Goal: Find specific page/section: Find specific page/section

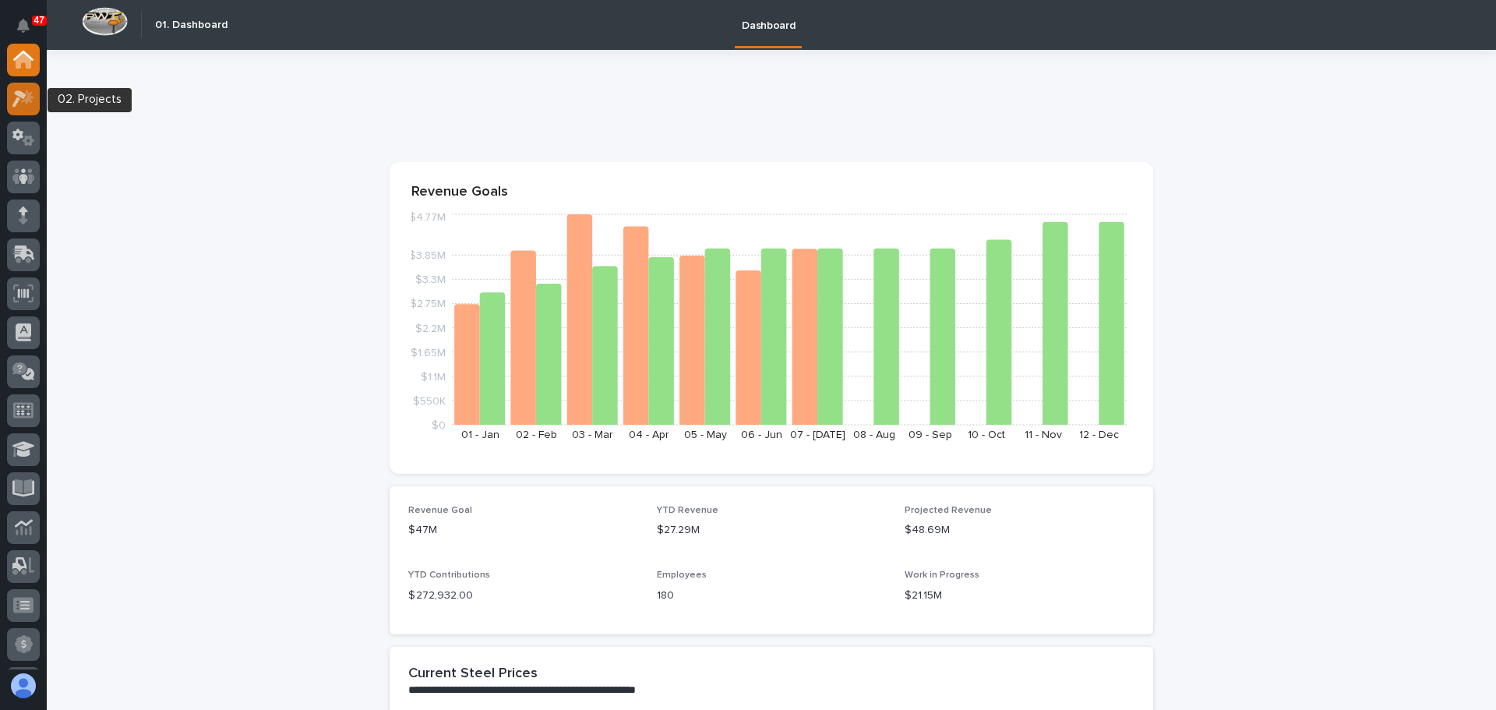
click at [30, 101] on icon at bounding box center [27, 97] width 13 height 16
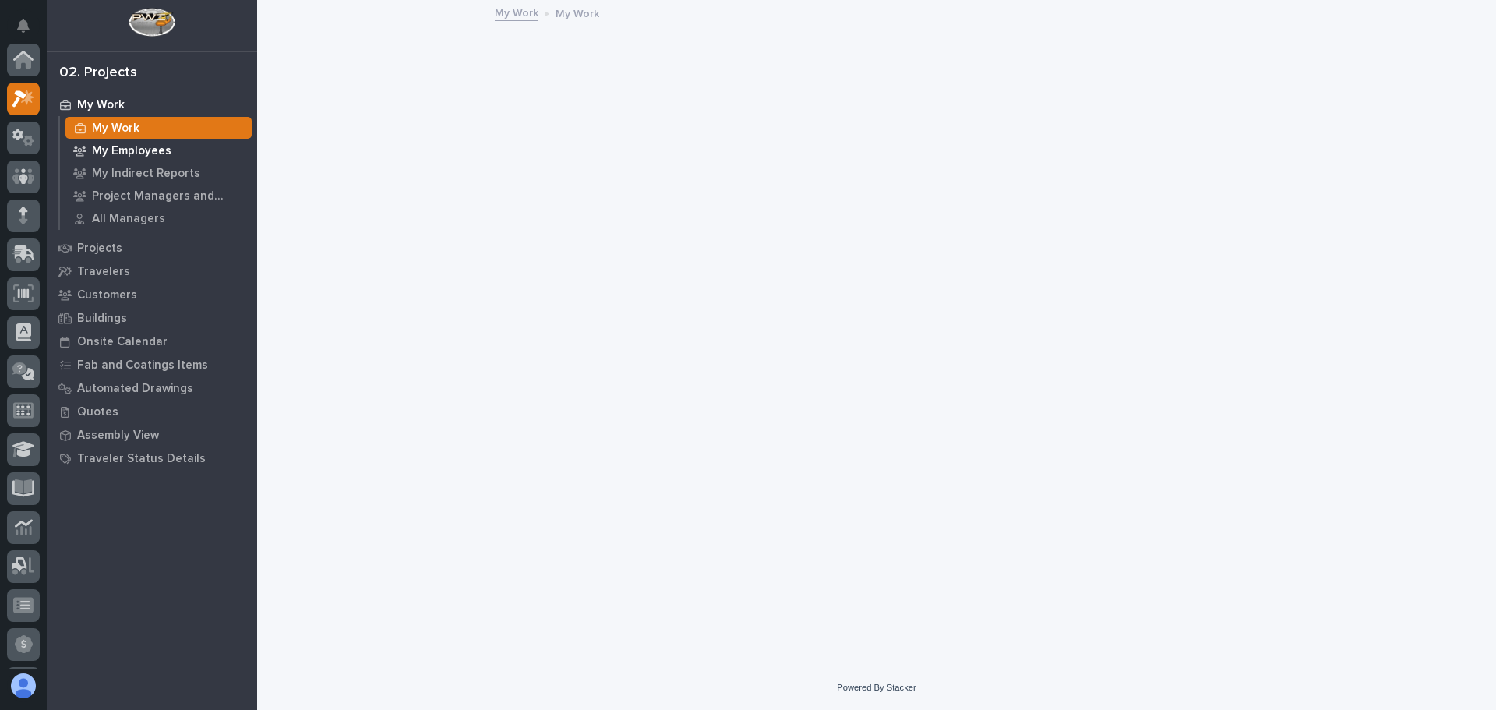
scroll to position [39, 0]
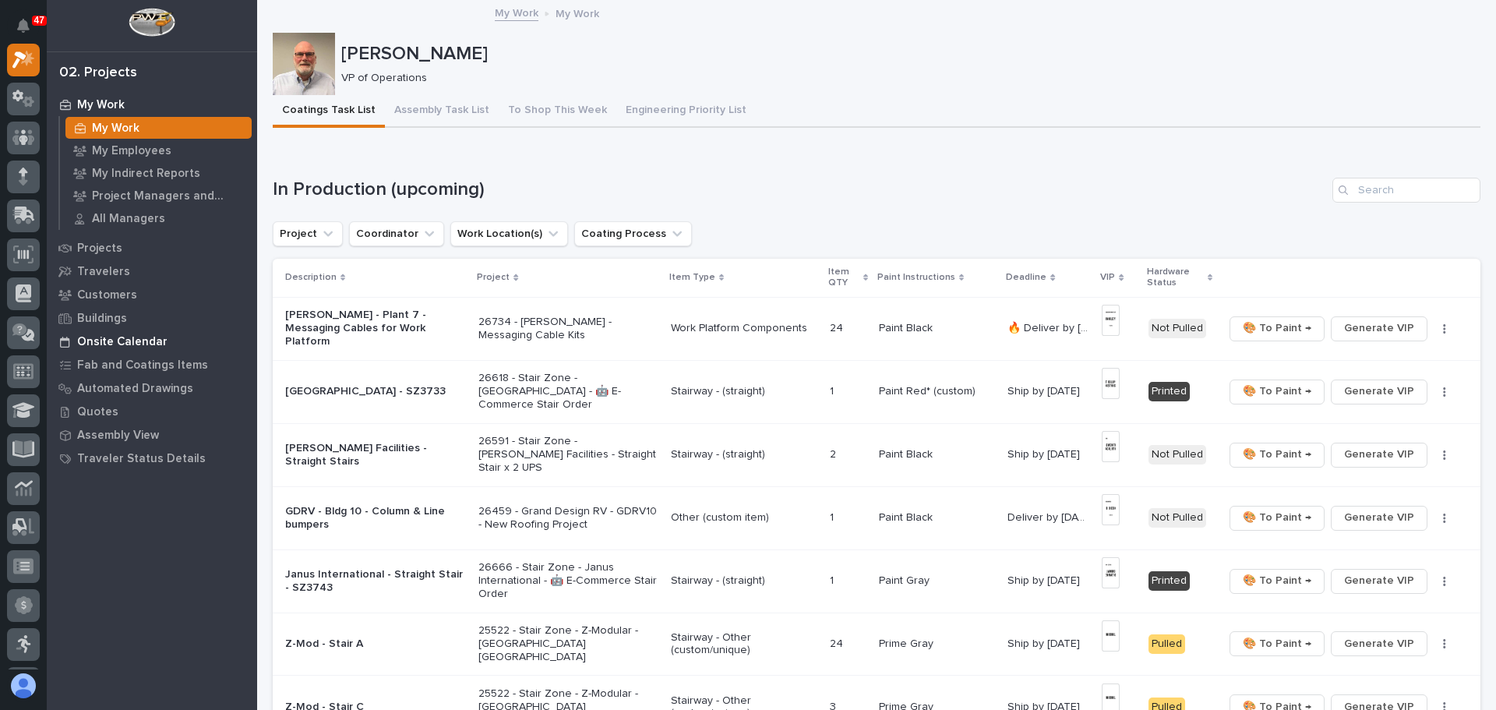
click at [128, 339] on p "Onsite Calendar" at bounding box center [122, 342] width 90 height 14
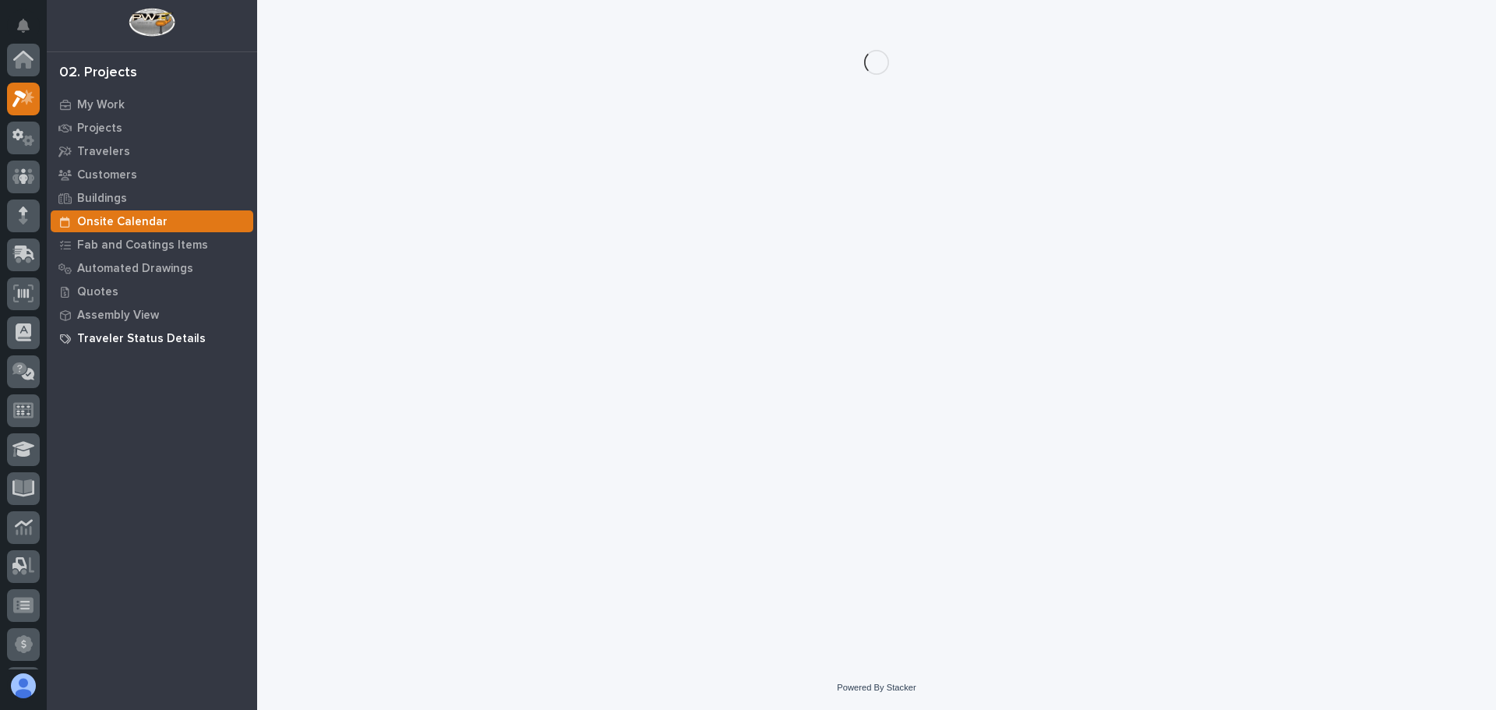
scroll to position [39, 0]
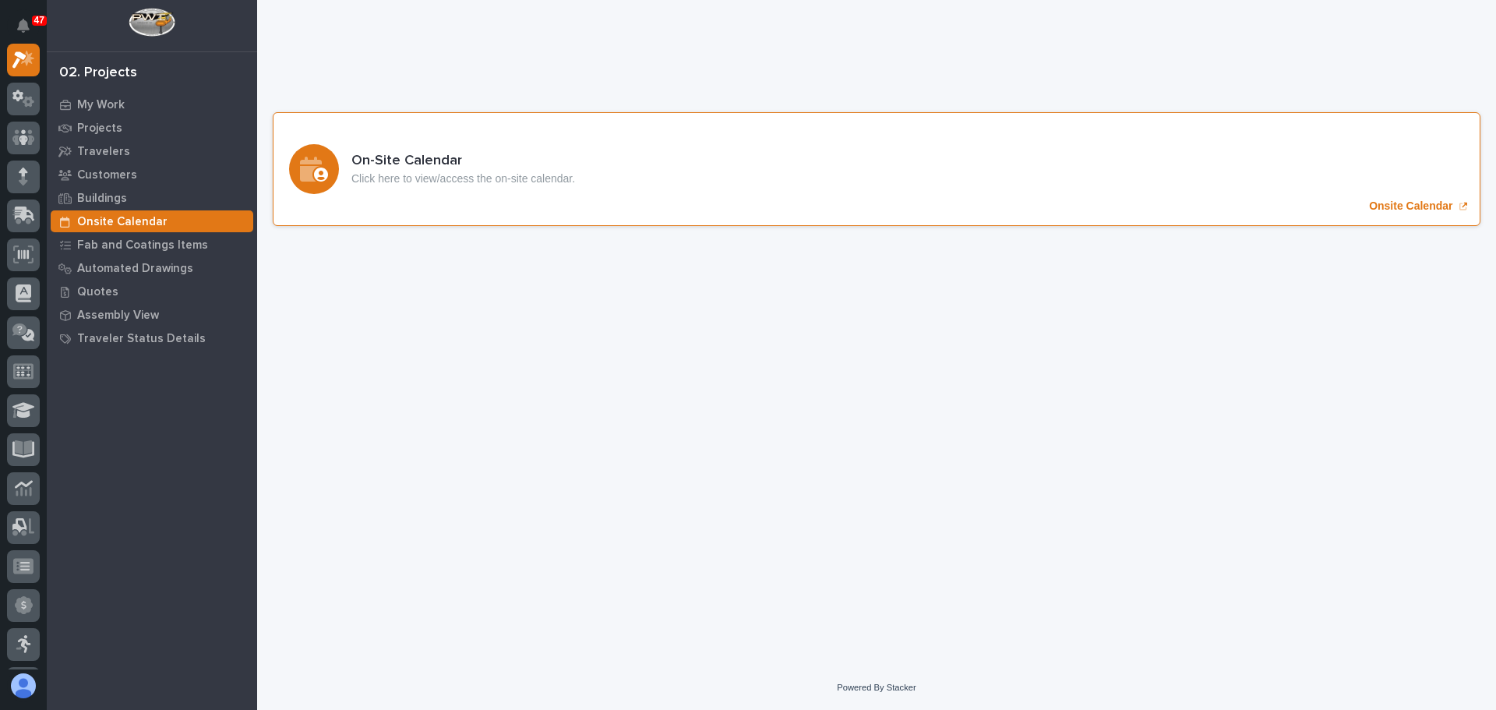
click at [1408, 198] on div "On-Site Calendar Click here to view/access the on-site calendar. Onsite Calendar" at bounding box center [877, 169] width 1208 height 114
